Goal: Feedback & Contribution: Leave review/rating

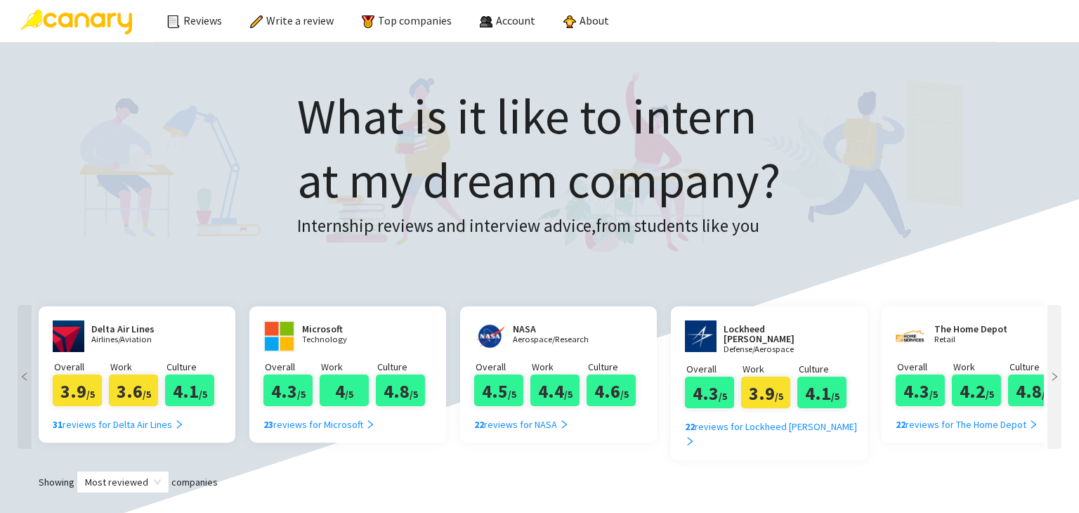
click at [1053, 349] on div at bounding box center [1054, 377] width 14 height 144
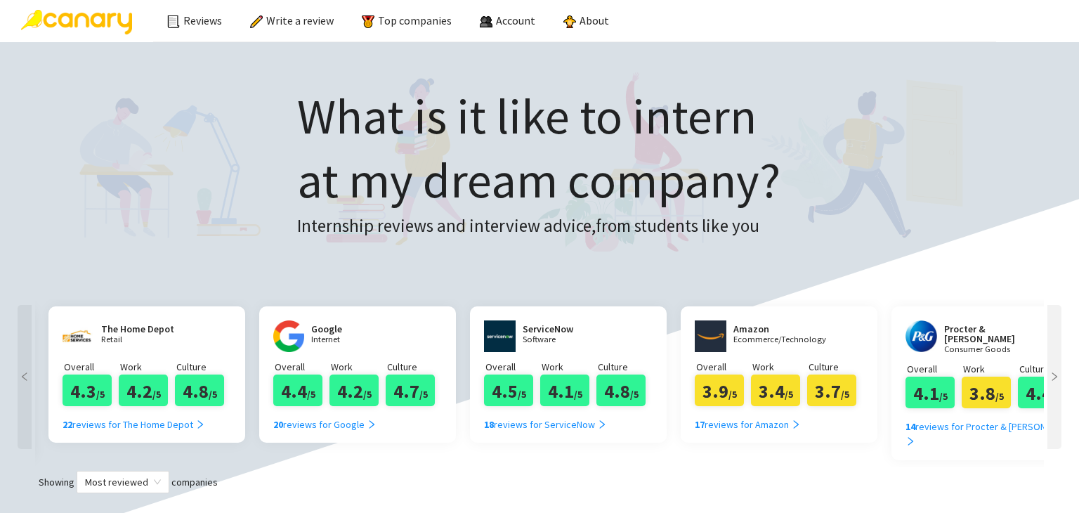
scroll to position [0, 843]
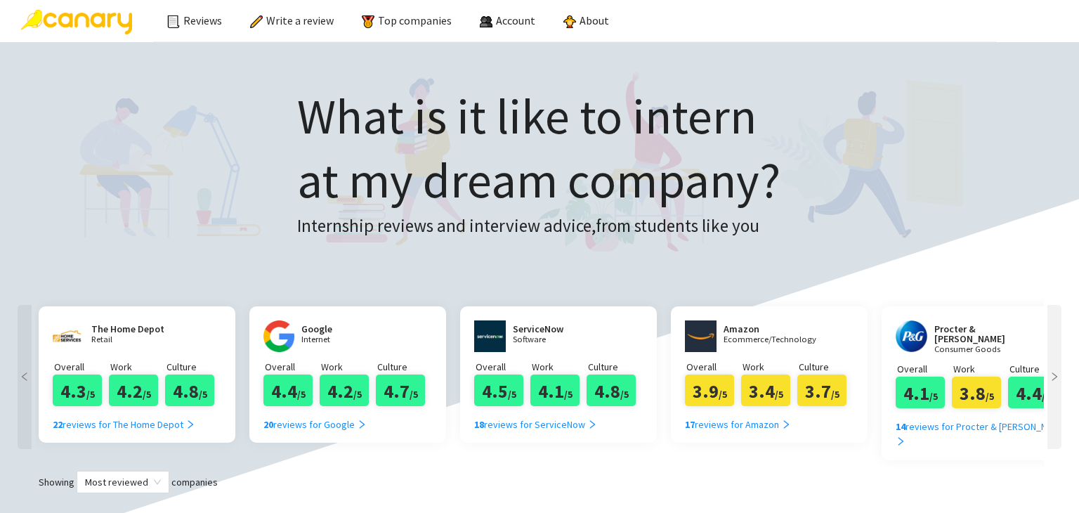
click at [1053, 349] on div at bounding box center [1054, 377] width 14 height 144
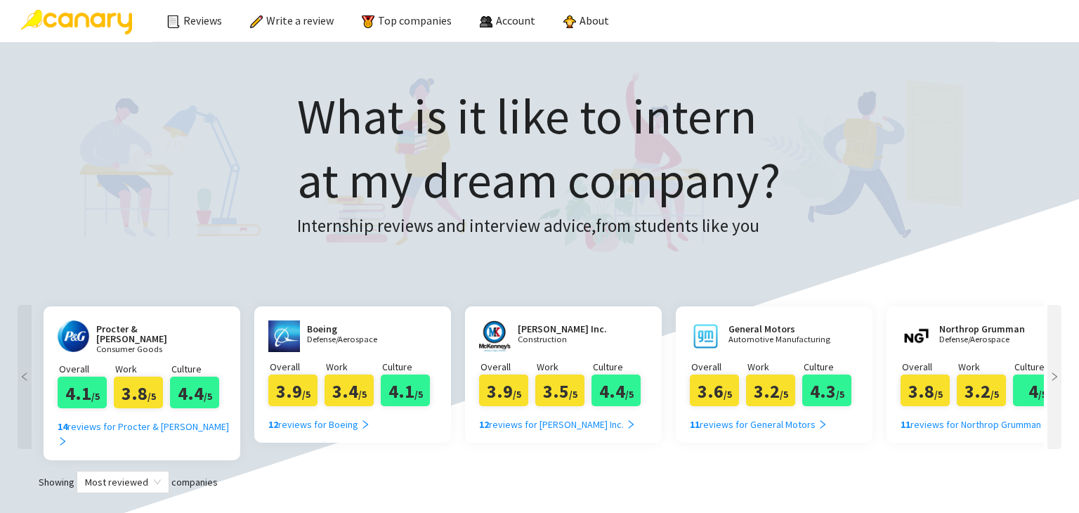
scroll to position [0, 1685]
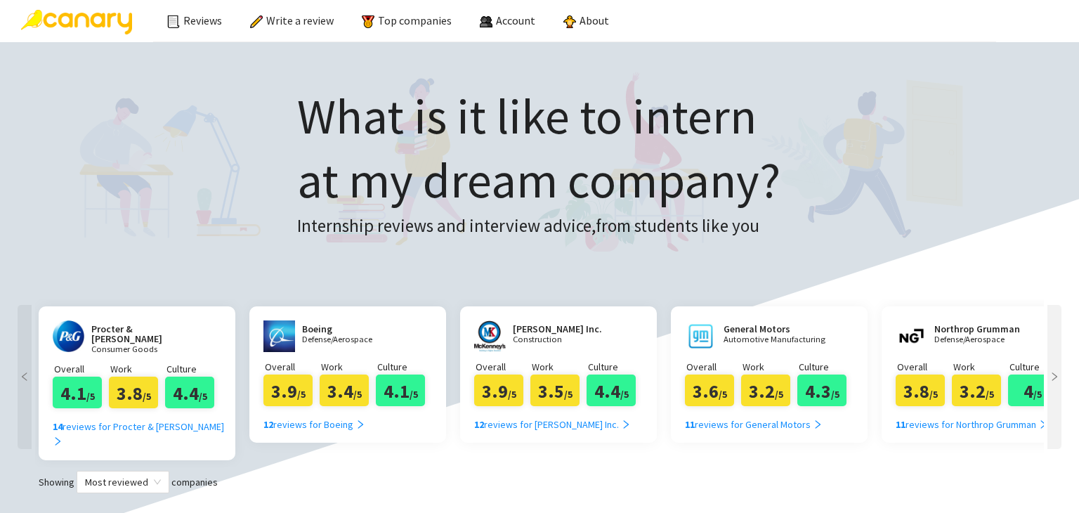
click at [1053, 349] on div at bounding box center [1054, 377] width 14 height 144
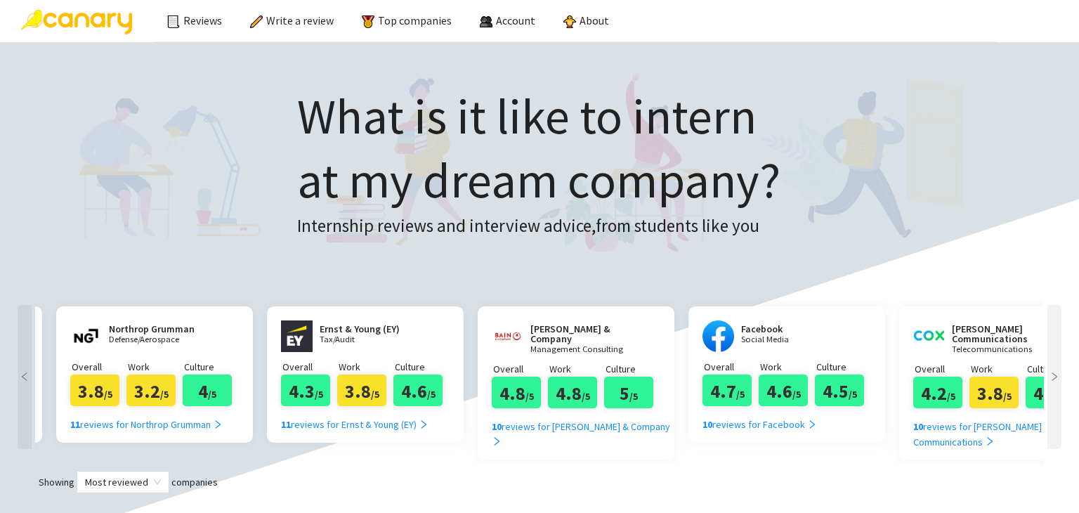
scroll to position [0, 2528]
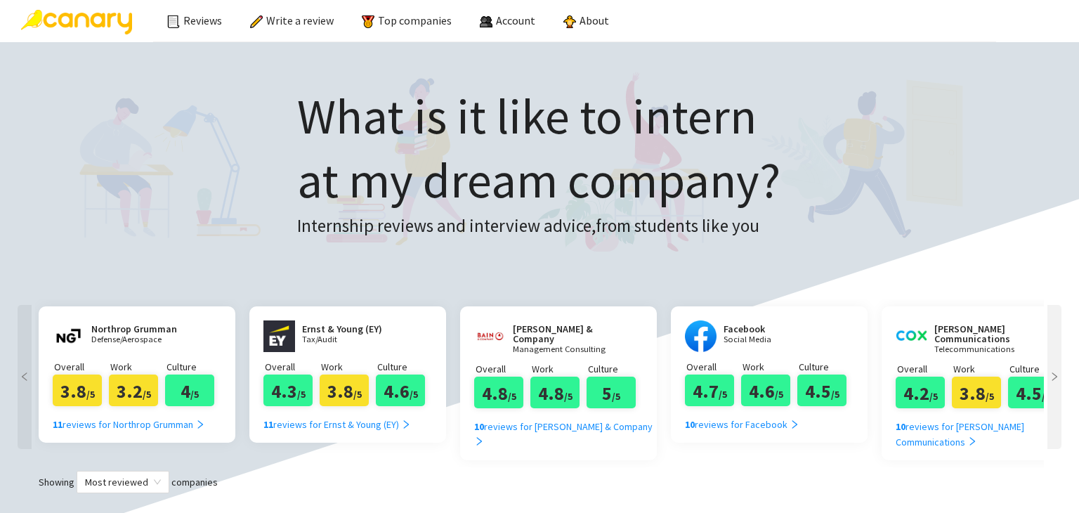
click at [1053, 349] on div at bounding box center [1054, 377] width 14 height 144
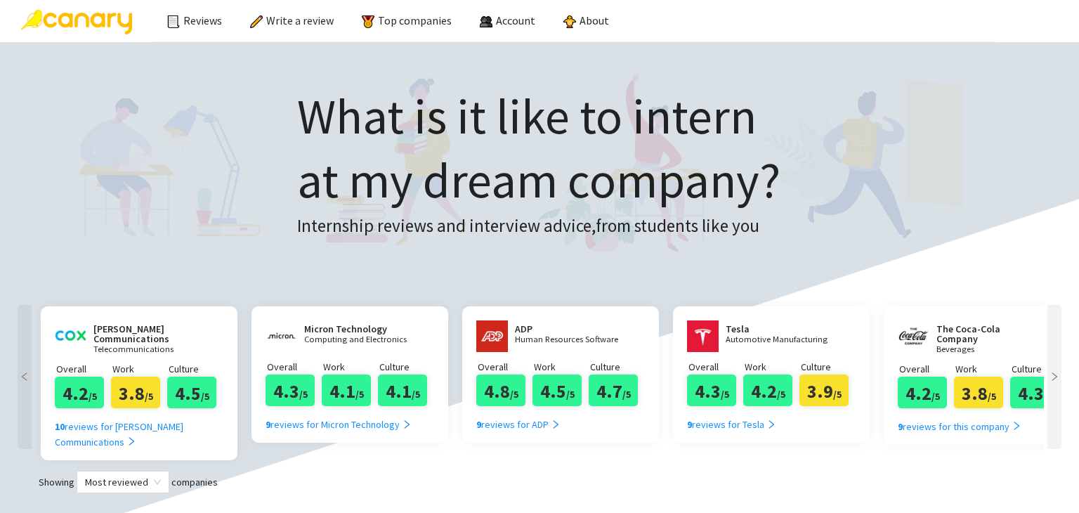
scroll to position [0, 3371]
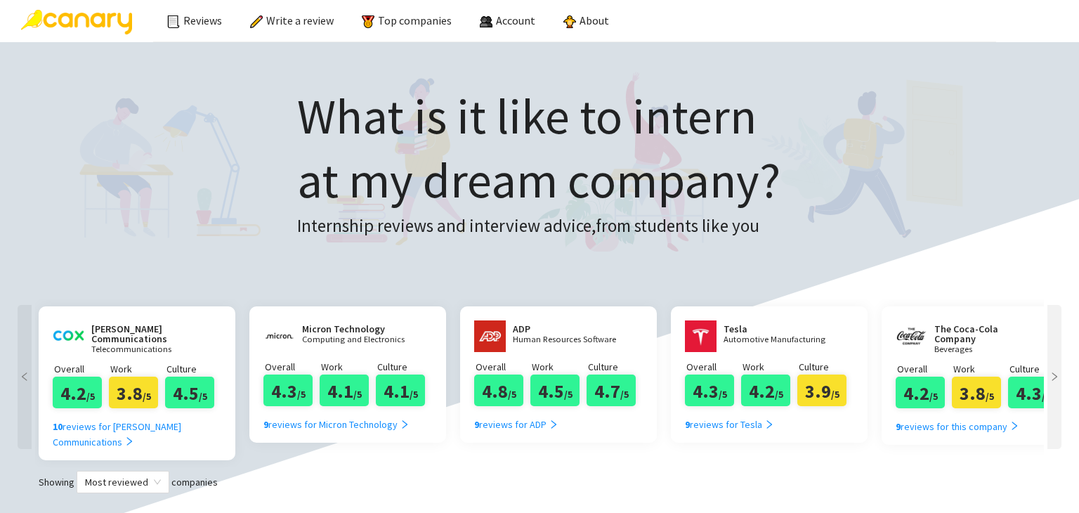
click at [1051, 355] on div at bounding box center [1054, 377] width 14 height 144
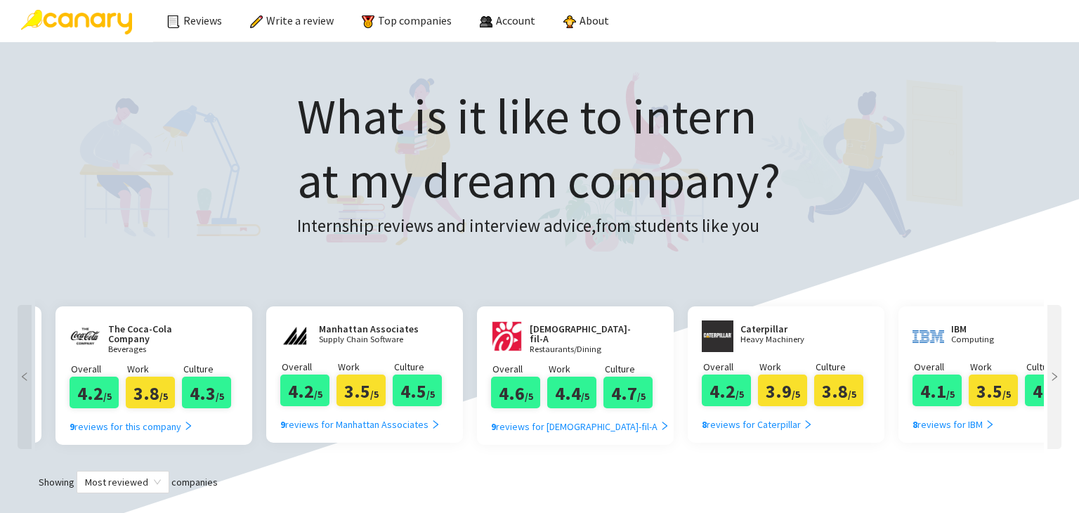
scroll to position [0, 4213]
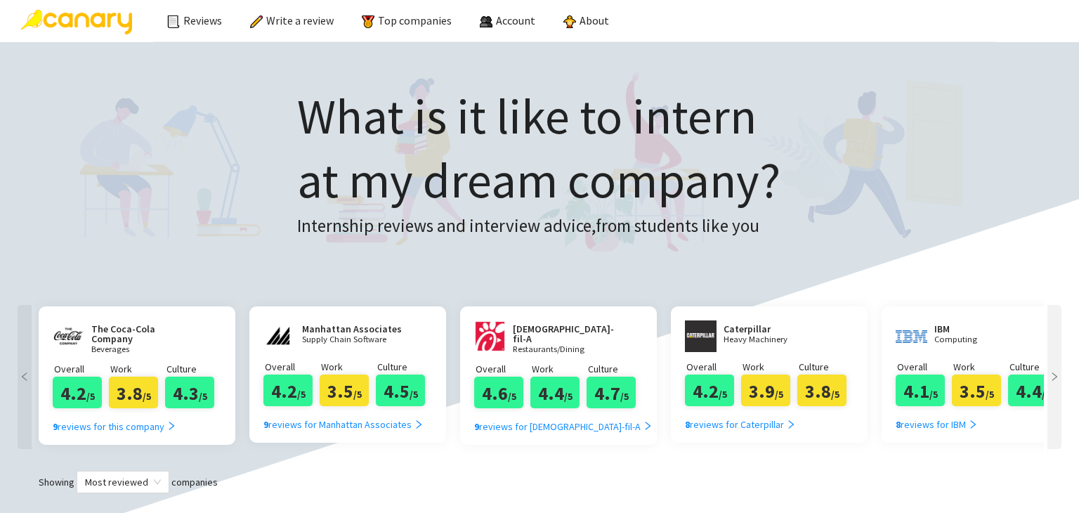
click at [1051, 355] on div at bounding box center [1054, 377] width 14 height 144
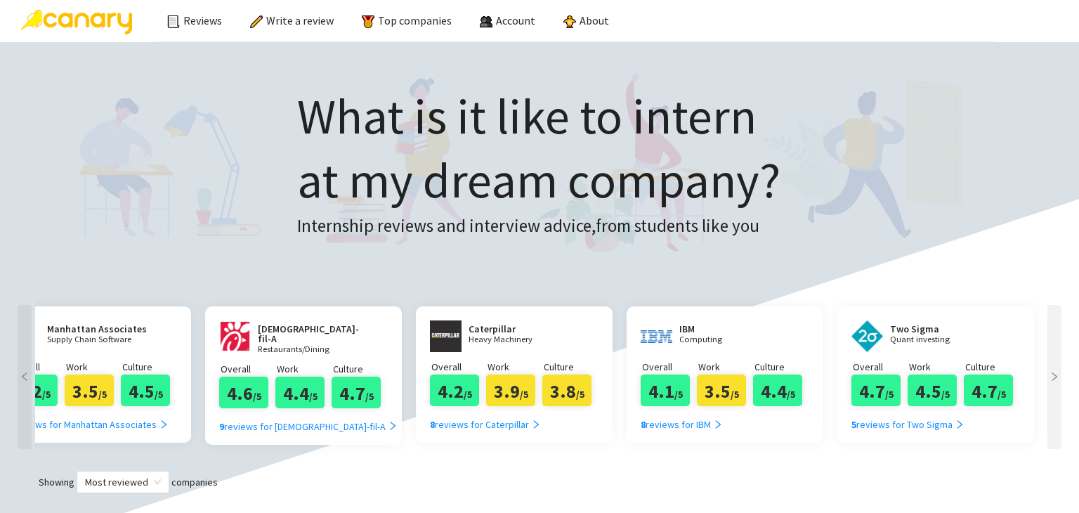
scroll to position [0, 4469]
click at [1051, 355] on div at bounding box center [1054, 377] width 14 height 144
click at [421, 13] on link "Top companies" at bounding box center [407, 20] width 90 height 14
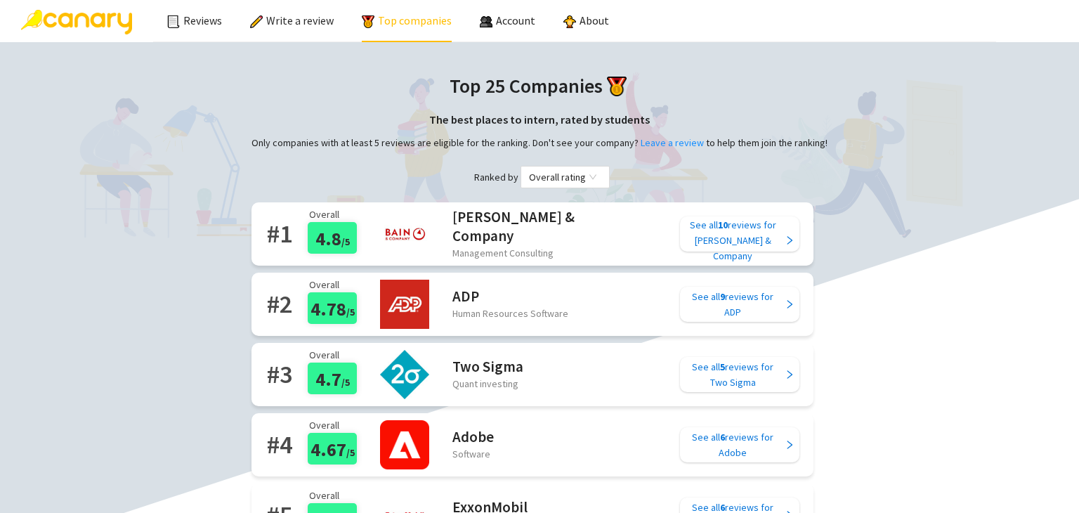
click at [777, 99] on h1 "Top 25 Companies" at bounding box center [539, 85] width 576 height 31
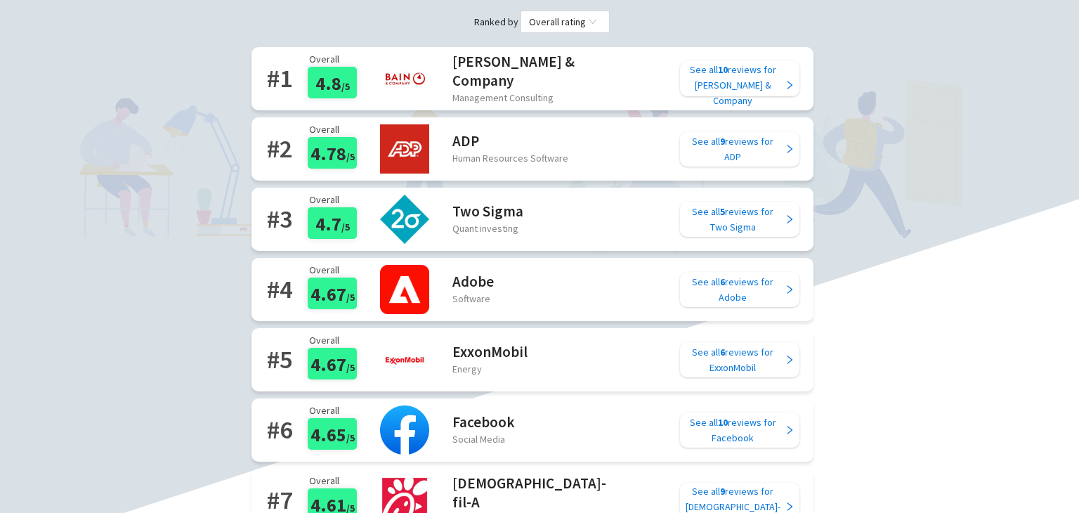
scroll to position [152, 0]
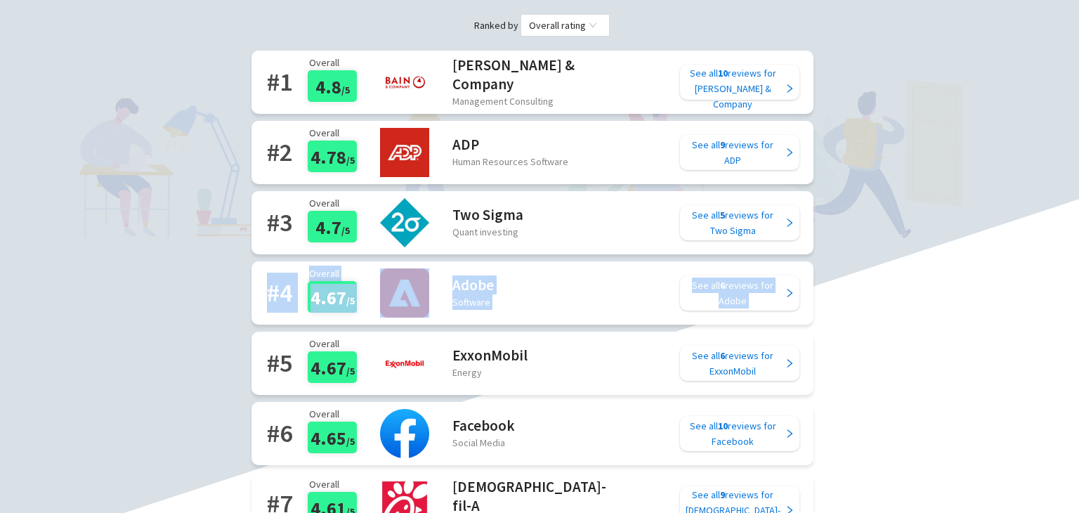
drag, startPoint x: 1078, startPoint y: 253, endPoint x: 1072, endPoint y: 304, distance: 51.6
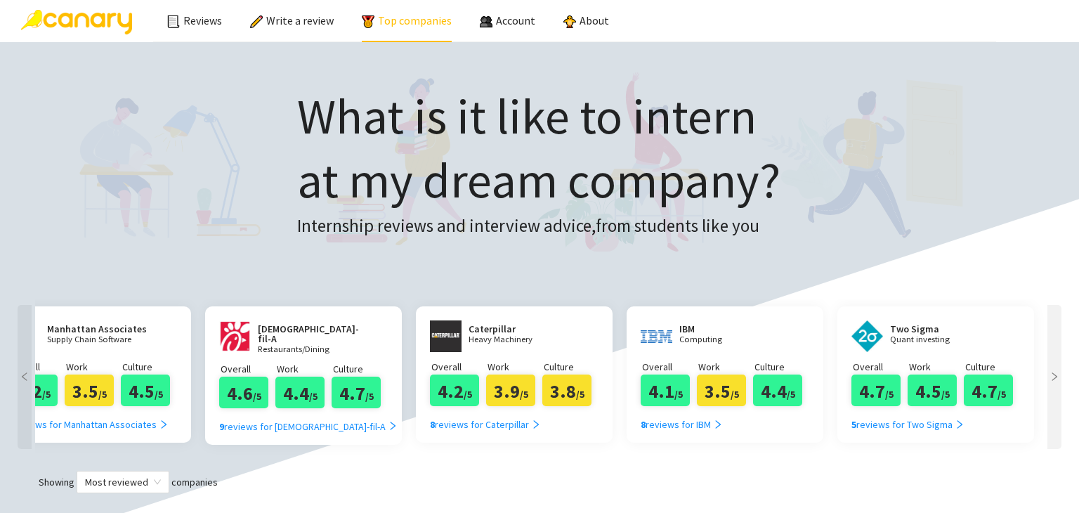
scroll to position [0, 4469]
click at [1056, 348] on div at bounding box center [1054, 377] width 14 height 144
click at [1054, 372] on icon "right" at bounding box center [1054, 376] width 10 height 10
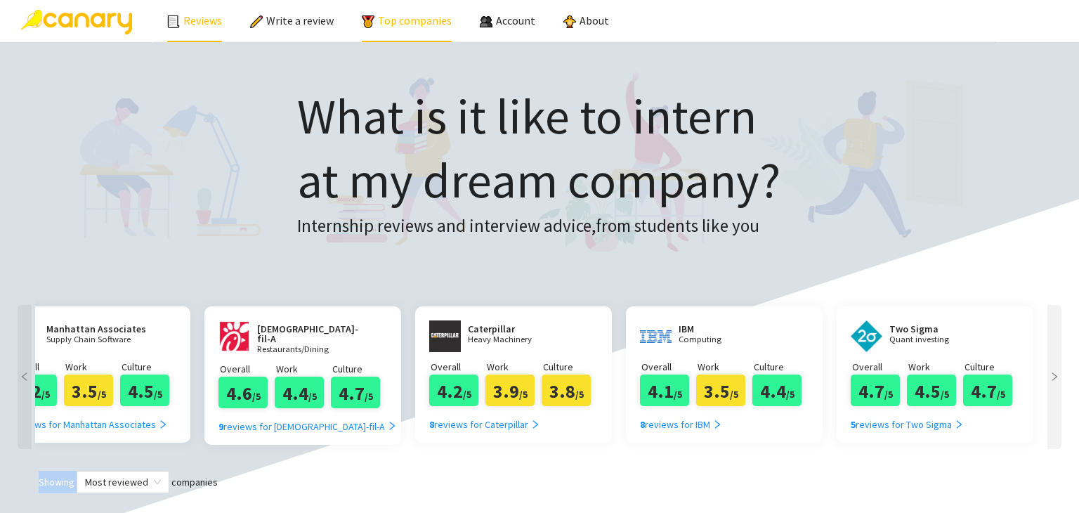
click at [213, 15] on link "Reviews" at bounding box center [194, 20] width 55 height 14
click at [193, 25] on link "Reviews" at bounding box center [194, 20] width 55 height 14
click at [289, 18] on link "Write a review" at bounding box center [292, 20] width 84 height 14
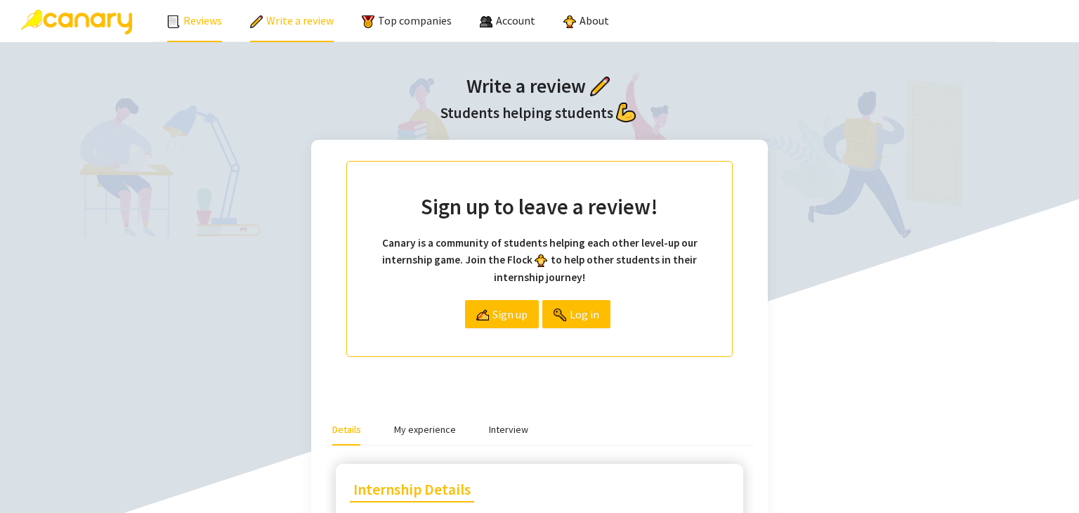
click at [221, 15] on link "Reviews" at bounding box center [194, 20] width 55 height 14
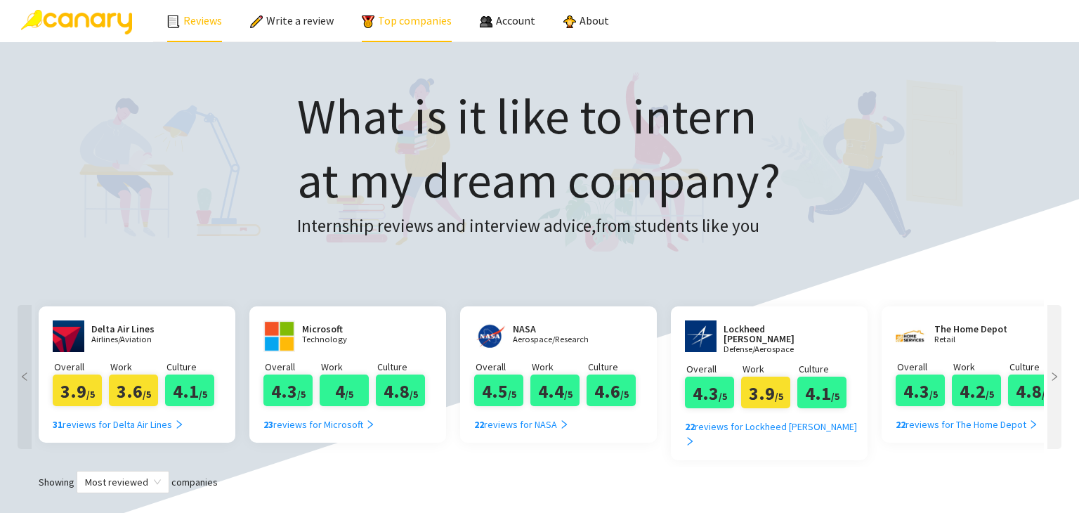
click at [452, 20] on link "Top companies" at bounding box center [407, 20] width 90 height 14
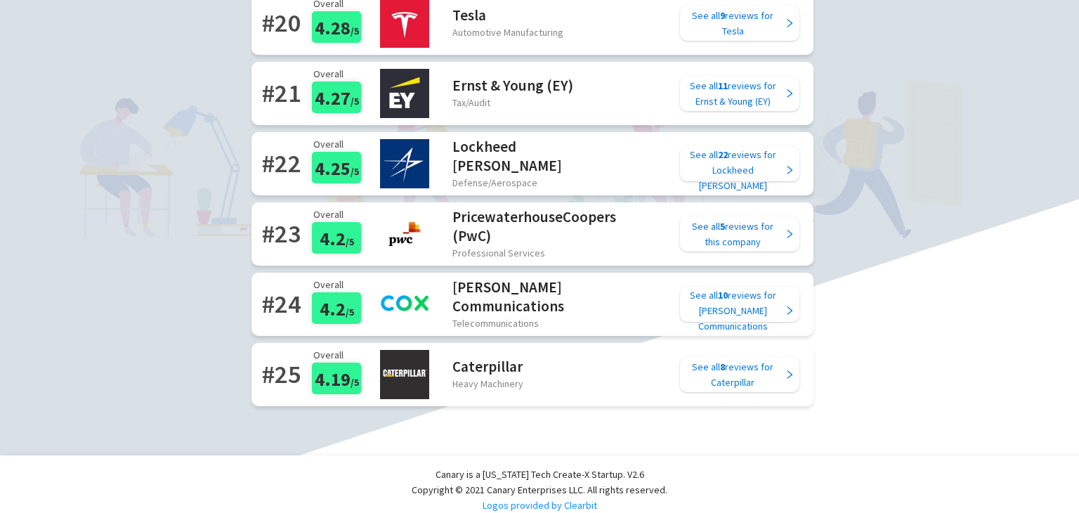
scroll to position [1572, 0]
